Goal: Transaction & Acquisition: Subscribe to service/newsletter

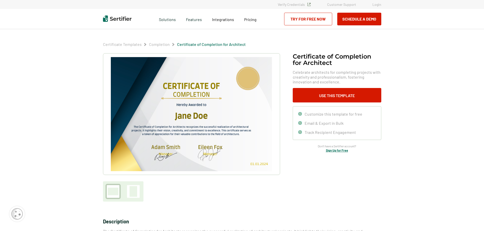
click at [330, 94] on button "Use This Template" at bounding box center [337, 95] width 89 height 14
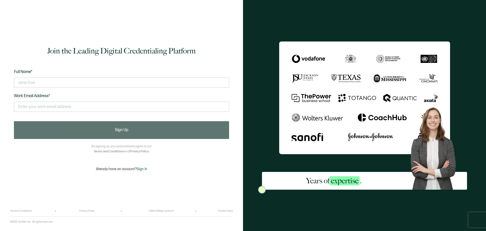
click at [100, 86] on input "text" at bounding box center [121, 82] width 215 height 10
type input "[EMAIL_ADDRESS][DOMAIN_NAME]"
drag, startPoint x: 91, startPoint y: 81, endPoint x: 0, endPoint y: 79, distance: 91.4
click at [0, 79] on div "Join the Leading Digital Credentialing Platform Full Name* [EMAIL_ADDRESS][DOMA…" at bounding box center [121, 115] width 243 height 231
click at [26, 107] on input "text" at bounding box center [121, 107] width 215 height 10
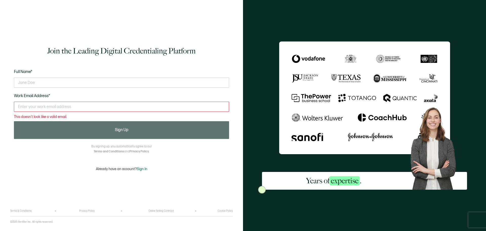
paste input "[EMAIL_ADDRESS][DOMAIN_NAME]"
type input "[EMAIL_ADDRESS][DOMAIN_NAME]"
click at [39, 84] on input "text" at bounding box center [121, 82] width 215 height 10
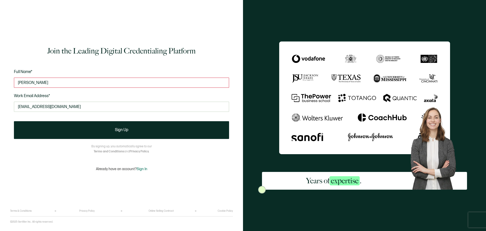
type input "[PERSON_NAME]"
click at [117, 126] on button "Sign Up" at bounding box center [121, 130] width 215 height 18
